Goal: Information Seeking & Learning: Learn about a topic

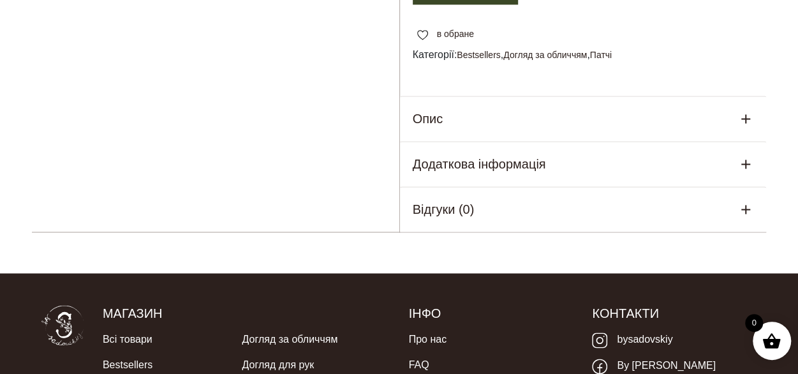
scroll to position [829, 0]
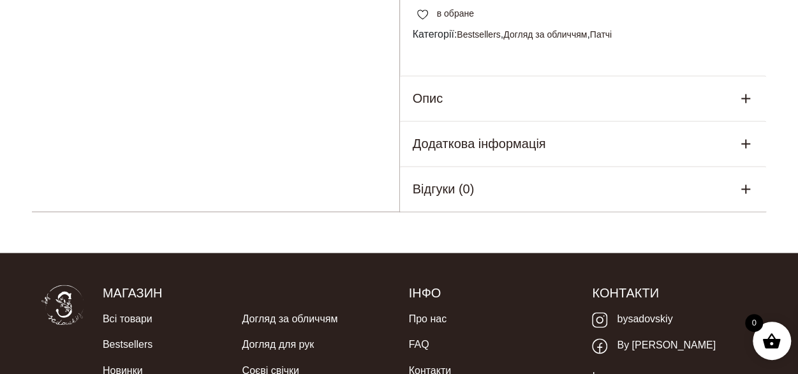
click at [499, 114] on div "Опис" at bounding box center [583, 98] width 367 height 45
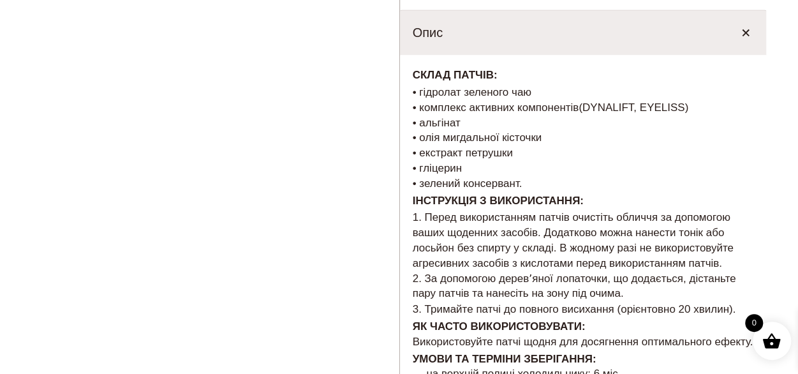
scroll to position [1148, 0]
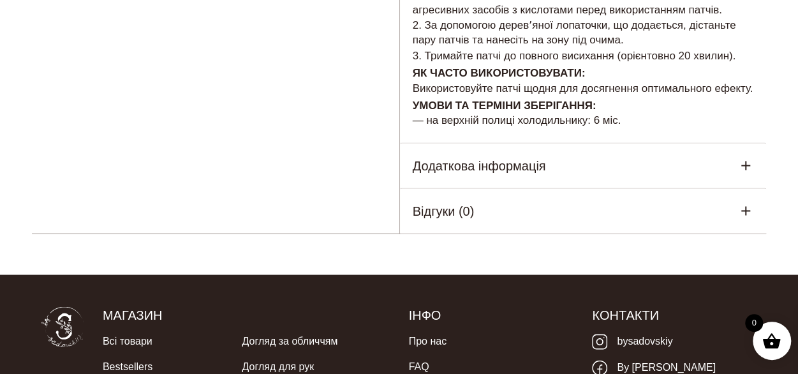
click at [505, 164] on h5 "Додаткова інформація" at bounding box center [479, 165] width 133 height 19
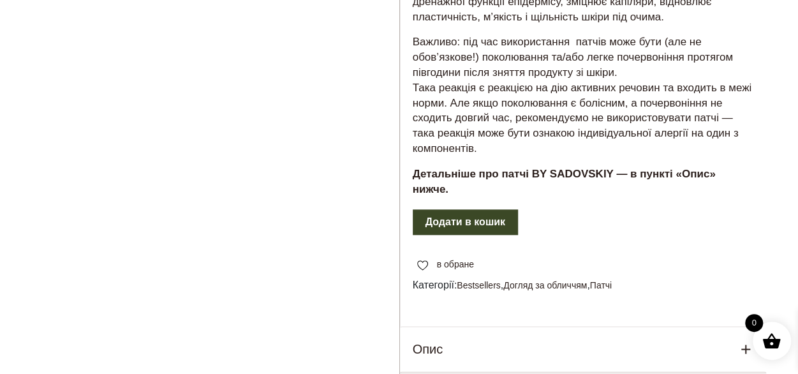
scroll to position [638, 0]
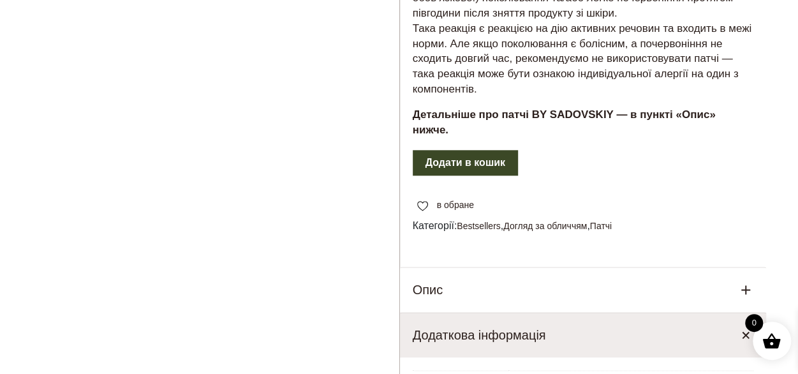
click at [534, 278] on div "Опис" at bounding box center [583, 289] width 367 height 45
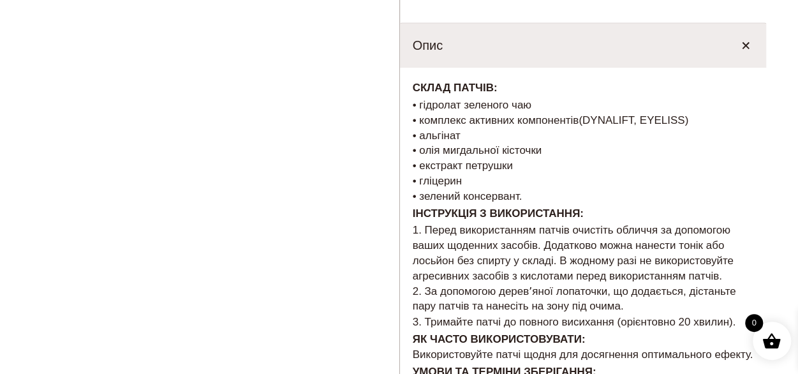
scroll to position [893, 0]
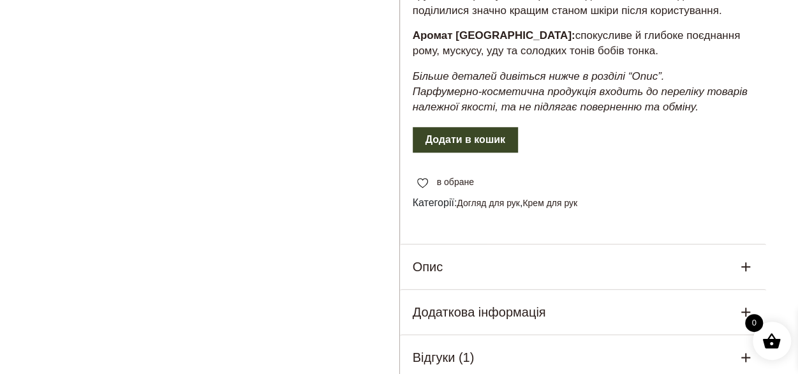
scroll to position [701, 0]
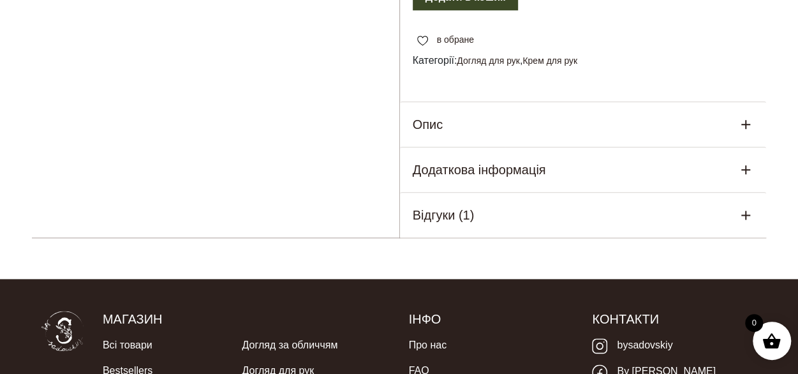
click at [490, 118] on div "Опис" at bounding box center [583, 124] width 367 height 45
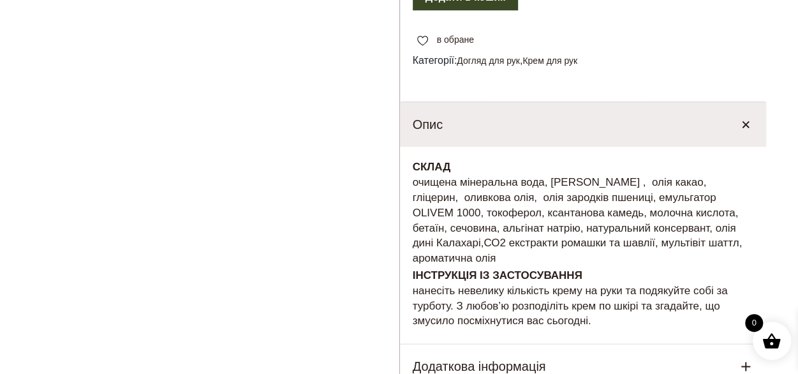
scroll to position [765, 0]
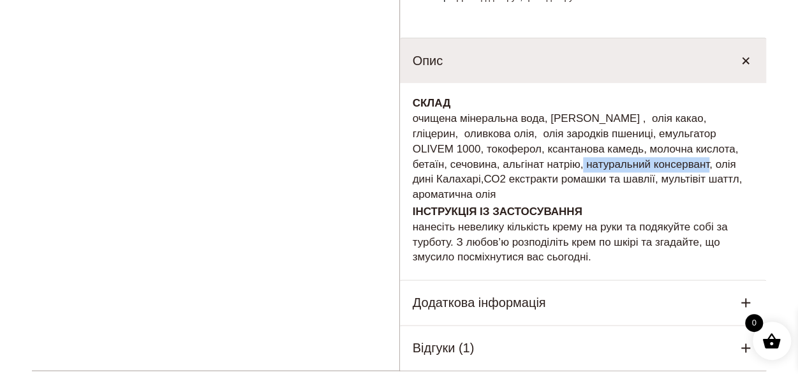
drag, startPoint x: 550, startPoint y: 163, endPoint x: 673, endPoint y: 166, distance: 123.1
click at [673, 166] on p "СКЛАД очищена мінеральна вода, олія каріте , олія какао, гліцерин, оливкова олі…" at bounding box center [583, 149] width 341 height 106
